Goal: Transaction & Acquisition: Purchase product/service

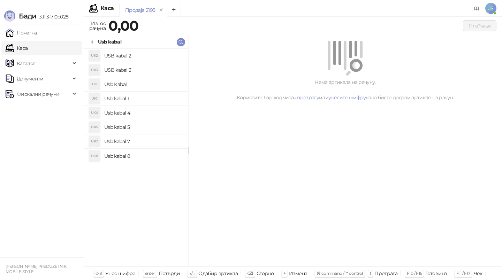
click at [95, 43] on icon at bounding box center [93, 42] width 6 height 6
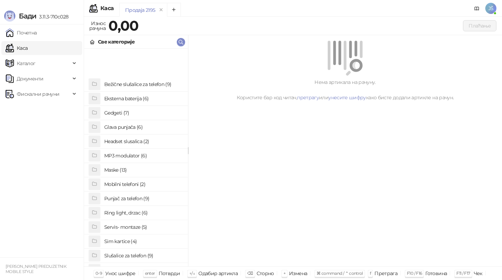
scroll to position [53, 0]
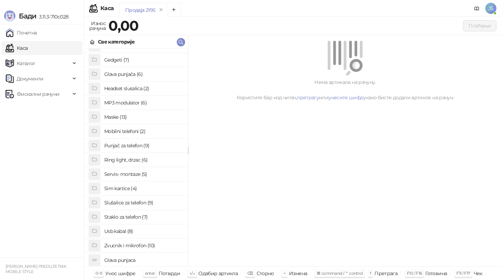
click at [153, 71] on h4 "Glava punjača (6)" at bounding box center [143, 74] width 78 height 11
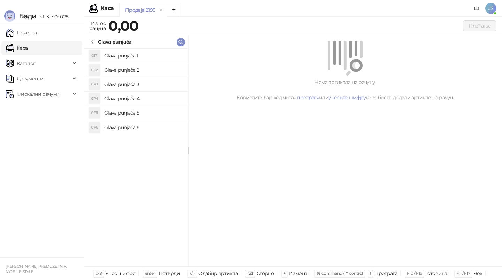
click at [92, 40] on icon at bounding box center [93, 42] width 6 height 6
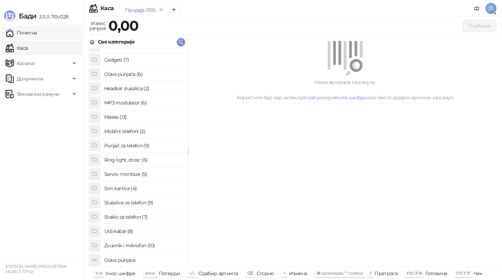
click at [37, 39] on link "Почетна" at bounding box center [21, 33] width 31 height 14
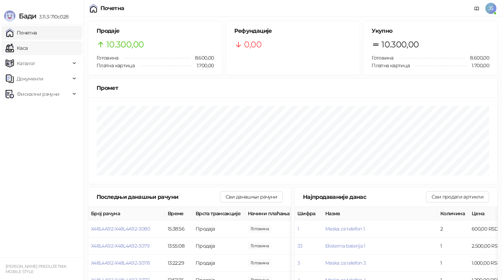
click at [28, 46] on link "Каса" at bounding box center [17, 48] width 22 height 14
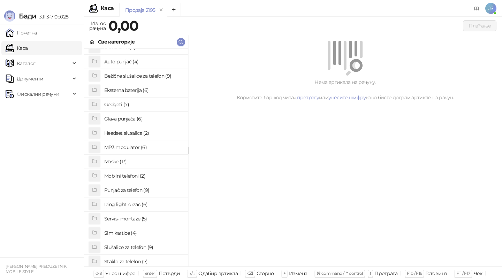
scroll to position [54, 0]
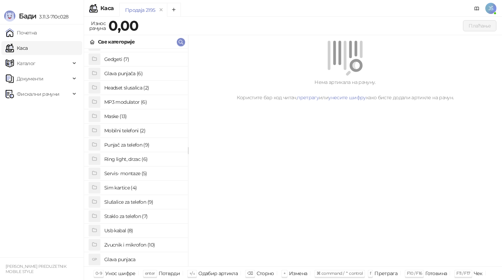
click at [146, 231] on h4 "Usb kabal (8)" at bounding box center [143, 230] width 78 height 11
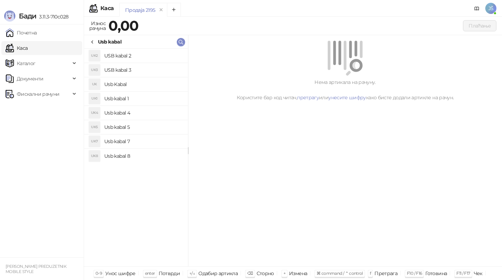
click at [149, 98] on h4 "Usb kabal 1" at bounding box center [143, 98] width 78 height 11
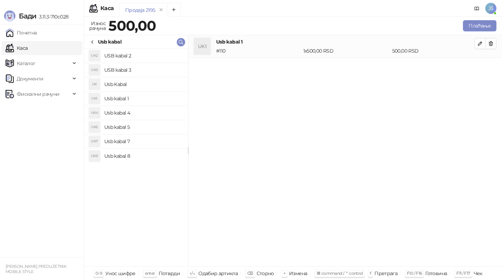
click at [155, 112] on h4 "Usb kabal 4" at bounding box center [143, 112] width 78 height 11
click at [157, 113] on h4 "Usb kabal 4" at bounding box center [143, 112] width 78 height 11
click at [492, 41] on icon "button" at bounding box center [491, 44] width 6 height 6
click at [154, 126] on h4 "Usb kabal 5" at bounding box center [143, 127] width 78 height 11
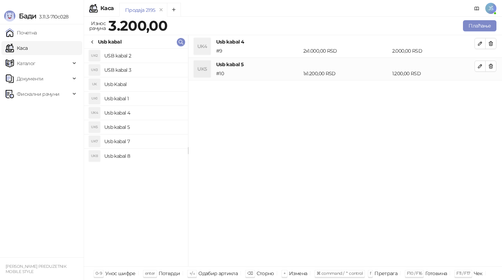
click at [158, 138] on h4 "Usb kabal 7" at bounding box center [143, 141] width 78 height 11
click at [491, 71] on button "button" at bounding box center [490, 66] width 11 height 11
click at [491, 83] on button "button" at bounding box center [490, 88] width 11 height 11
click at [162, 156] on h4 "Usb kabal 8" at bounding box center [143, 156] width 78 height 11
click at [162, 54] on h4 "USB kabal 2" at bounding box center [143, 55] width 78 height 11
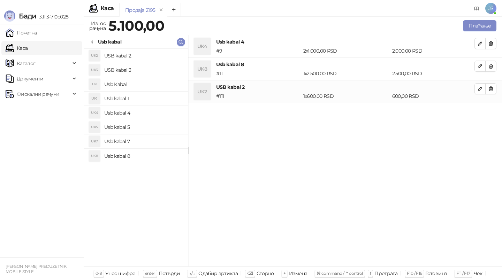
click at [169, 67] on h4 "USB kabal 3" at bounding box center [143, 69] width 78 height 11
click at [490, 68] on icon "button" at bounding box center [491, 66] width 6 height 6
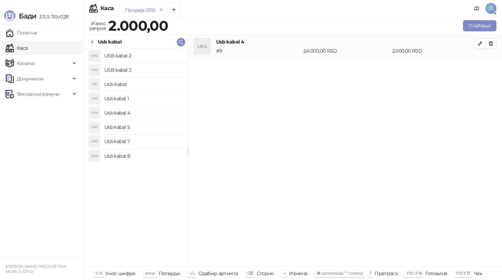
click at [158, 110] on h4 "Usb kabal 4" at bounding box center [143, 112] width 78 height 11
click at [488, 41] on icon "button" at bounding box center [491, 44] width 6 height 6
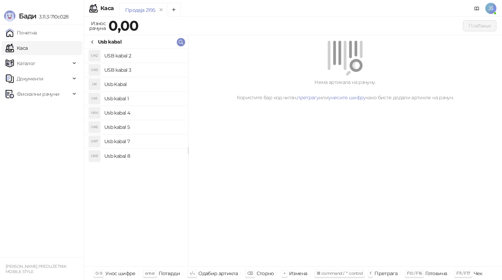
click at [125, 111] on h4 "Usb kabal 4" at bounding box center [143, 112] width 78 height 11
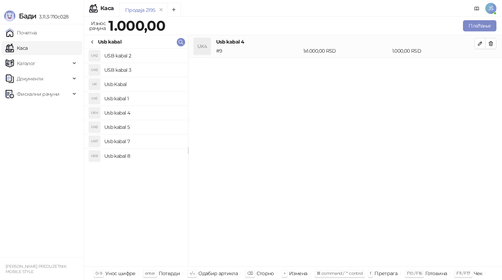
click at [125, 111] on h4 "Usb kabal 4" at bounding box center [143, 112] width 78 height 11
click at [140, 128] on h4 "Usb kabal 5" at bounding box center [143, 127] width 78 height 11
click at [146, 136] on h4 "Usb kabal 7" at bounding box center [143, 141] width 78 height 11
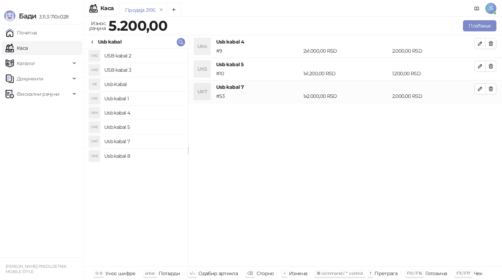
click at [158, 155] on h4 "Usb kabal 8" at bounding box center [143, 156] width 78 height 11
click at [495, 89] on button "button" at bounding box center [490, 88] width 11 height 11
click at [490, 70] on button "button" at bounding box center [490, 66] width 11 height 11
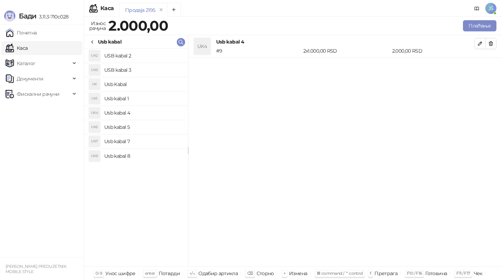
click at [151, 65] on h4 "USB kabal 3" at bounding box center [143, 69] width 78 height 11
click at [154, 62] on li "UK2 USB kabal 2" at bounding box center [136, 56] width 104 height 14
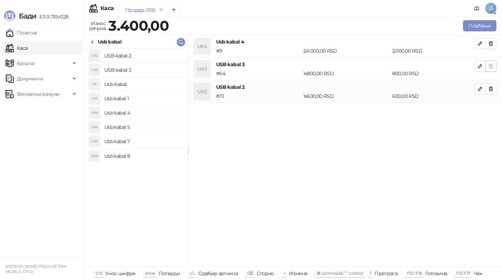
click at [492, 64] on icon "button" at bounding box center [491, 66] width 6 height 6
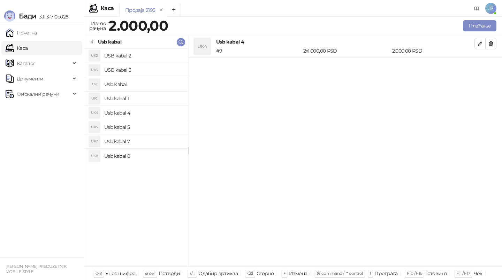
click at [133, 131] on h4 "Usb kabal 5" at bounding box center [143, 127] width 78 height 11
click at [93, 40] on icon at bounding box center [93, 42] width 6 height 6
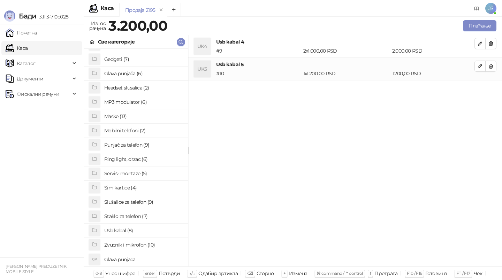
click at [157, 230] on h4 "Usb kabal (8)" at bounding box center [143, 230] width 78 height 11
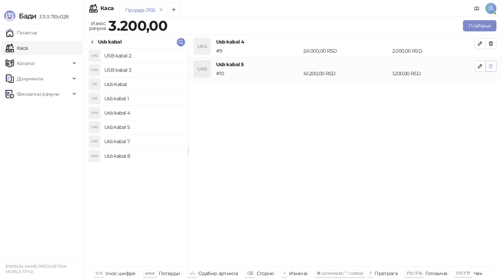
click at [494, 69] on button "button" at bounding box center [490, 66] width 11 height 11
click at [137, 69] on h4 "USB kabal 3" at bounding box center [143, 69] width 78 height 11
click at [136, 114] on h4 "Usb kabal 4" at bounding box center [143, 112] width 78 height 11
click at [494, 40] on button "button" at bounding box center [490, 43] width 11 height 11
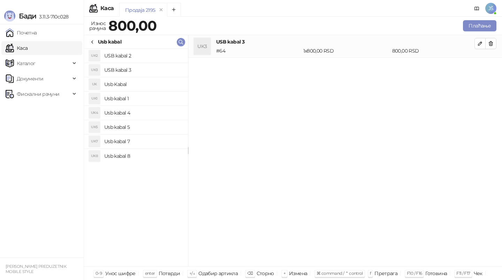
click at [494, 40] on button "button" at bounding box center [490, 43] width 11 height 11
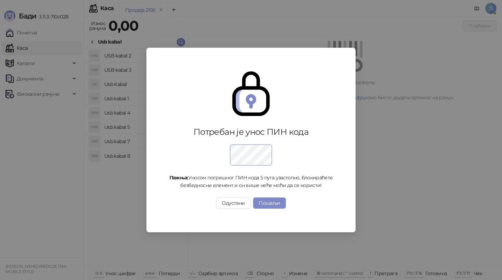
click at [91, 43] on div "Потребан је унос ПИН кода Пажња: Уносом погрешног ПИН кода 5 пута узастопно, бл…" at bounding box center [251, 140] width 502 height 280
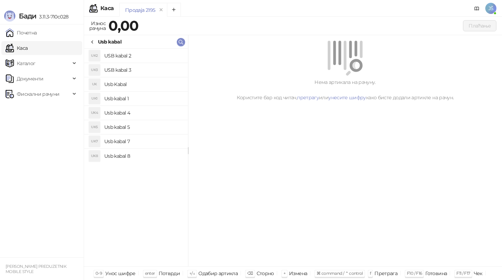
click at [94, 41] on icon at bounding box center [93, 42] width 6 height 6
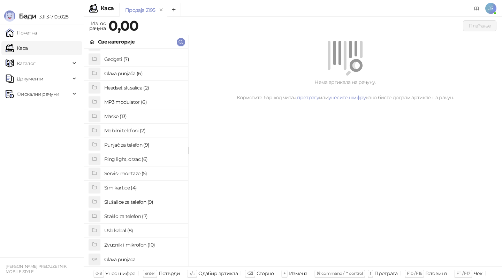
click at [125, 147] on h4 "Punjač za telefon (9)" at bounding box center [143, 144] width 78 height 11
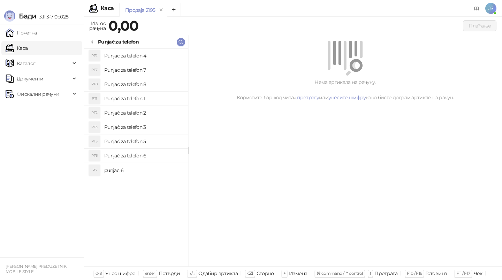
click at [152, 95] on h4 "Punjač za telefon 1" at bounding box center [143, 98] width 78 height 11
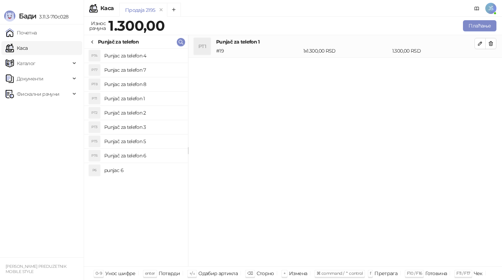
click at [152, 95] on h4 "Punjač za telefon 1" at bounding box center [143, 98] width 78 height 11
click at [150, 116] on h4 "Punjač za telefon 2" at bounding box center [143, 112] width 78 height 11
click at [153, 125] on h4 "Punjač za telefon 3" at bounding box center [143, 127] width 78 height 11
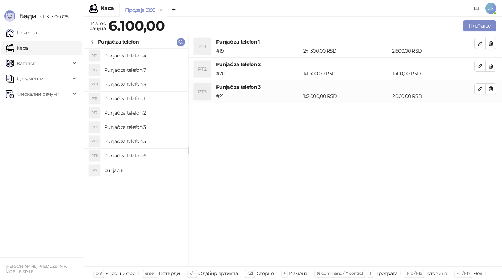
click at [159, 137] on h4 "Punjač za telefon 5" at bounding box center [143, 141] width 78 height 11
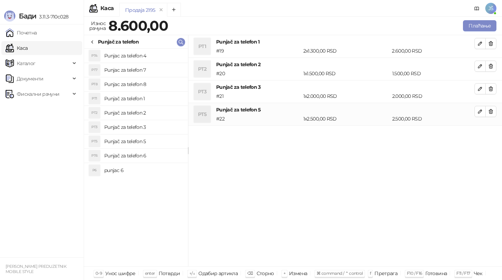
click at [164, 153] on h4 "Punjač za telefon 6" at bounding box center [143, 155] width 78 height 11
click at [166, 172] on h4 "punjac 6" at bounding box center [143, 170] width 78 height 11
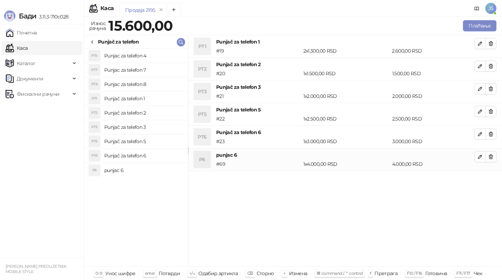
click at [164, 58] on h4 "Punjac za telefon 4" at bounding box center [143, 55] width 78 height 11
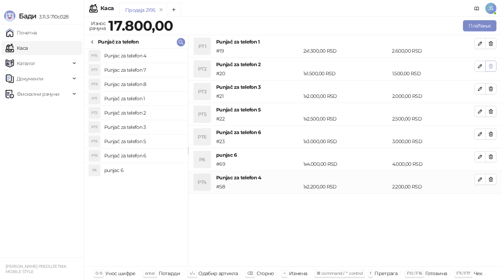
click at [487, 66] on button "button" at bounding box center [490, 66] width 11 height 11
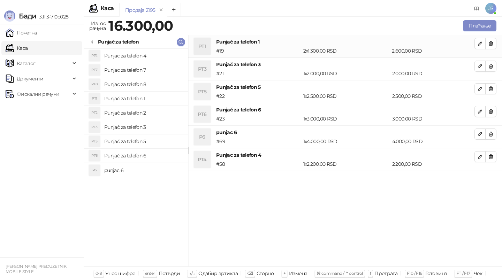
click at [487, 66] on button "button" at bounding box center [490, 66] width 11 height 11
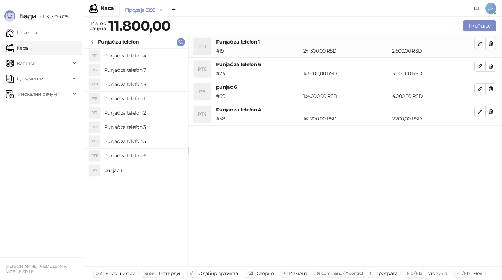
click at [487, 66] on button "button" at bounding box center [490, 66] width 11 height 11
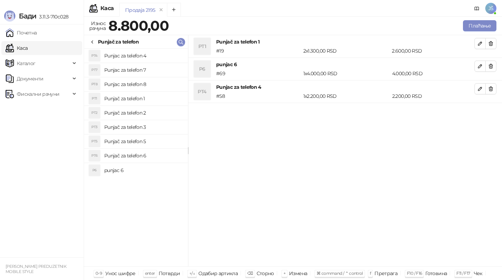
click at [487, 66] on button "button" at bounding box center [490, 66] width 11 height 11
click at [484, 25] on button "Плаћање" at bounding box center [479, 25] width 33 height 11
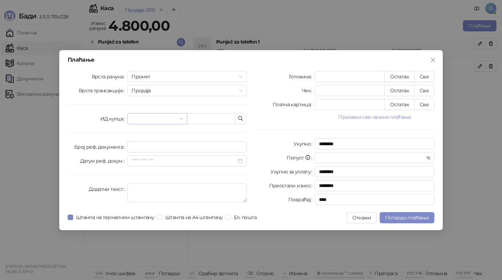
click at [180, 116] on span at bounding box center [156, 119] width 51 height 10
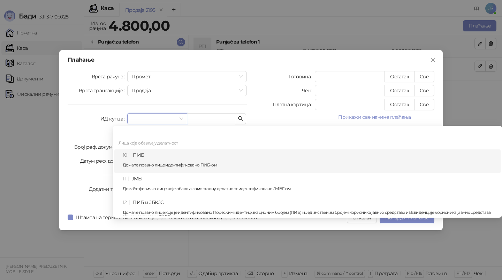
click at [173, 159] on div "10 ПИБ Домаће правно лице идентификовано ПИБ-ом" at bounding box center [310, 161] width 374 height 20
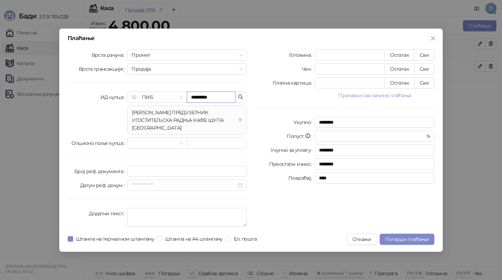
type input "*********"
click at [239, 126] on div "[PERSON_NAME] ПРЕДУЗЕТНИК УГОСТИТЕЉСКА РАДЊА КАФЕ ШУПА [GEOGRAPHIC_DATA]" at bounding box center [187, 120] width 120 height 29
click at [367, 122] on input "********" at bounding box center [375, 122] width 120 height 11
click at [421, 59] on button "Све" at bounding box center [424, 54] width 20 height 11
type input "****"
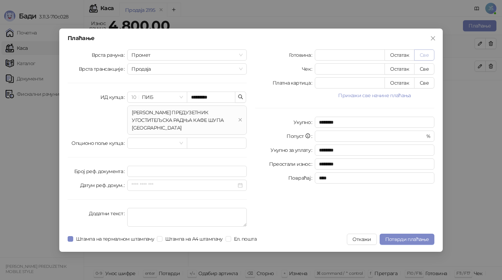
type input "****"
click at [404, 240] on span "Потврди плаћање" at bounding box center [407, 239] width 44 height 6
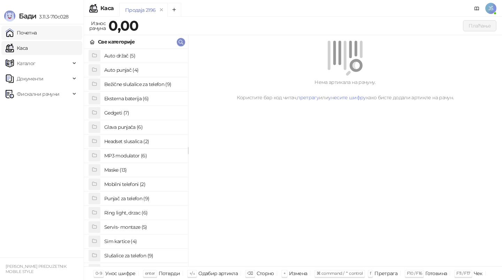
click at [37, 30] on link "Почетна" at bounding box center [21, 33] width 31 height 14
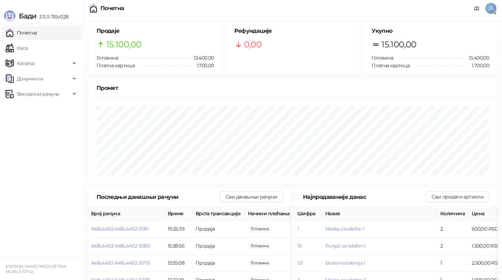
scroll to position [116, 0]
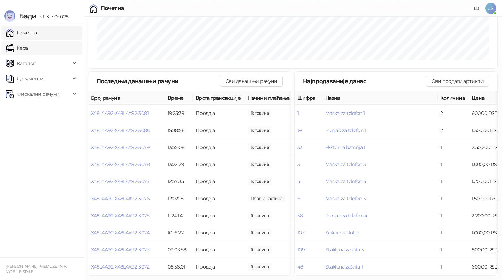
click at [25, 48] on link "Каса" at bounding box center [17, 48] width 22 height 14
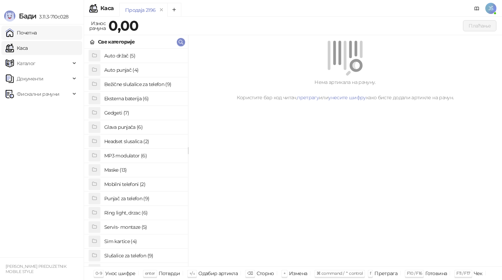
click at [36, 37] on link "Почетна" at bounding box center [21, 33] width 31 height 14
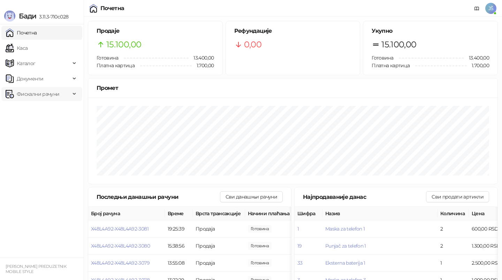
click at [58, 93] on span "Фискални рачуни" at bounding box center [38, 94] width 43 height 14
click at [45, 129] on link "По данима" at bounding box center [26, 125] width 37 height 14
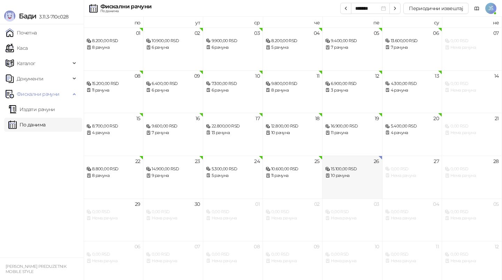
click at [368, 181] on div "26 15.100,00 RSD 10 рачуна" at bounding box center [352, 177] width 60 height 43
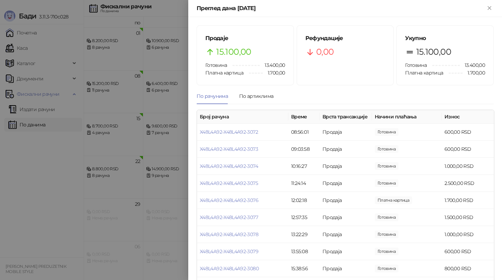
click at [7, 4] on div at bounding box center [251, 140] width 502 height 280
